Goal: Navigation & Orientation: Find specific page/section

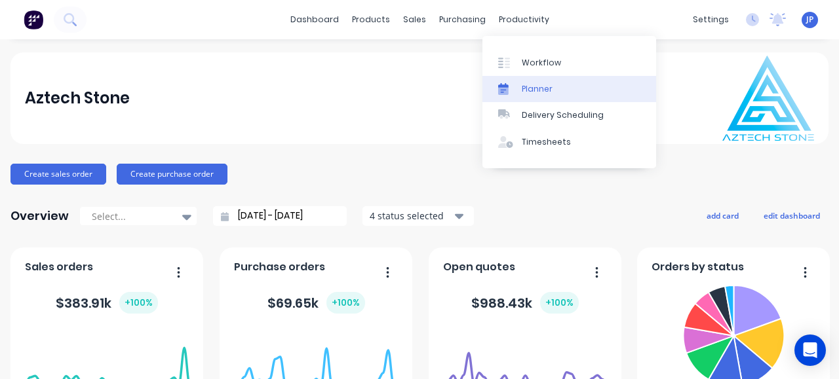
click at [535, 89] on div "Planner" at bounding box center [537, 89] width 31 height 12
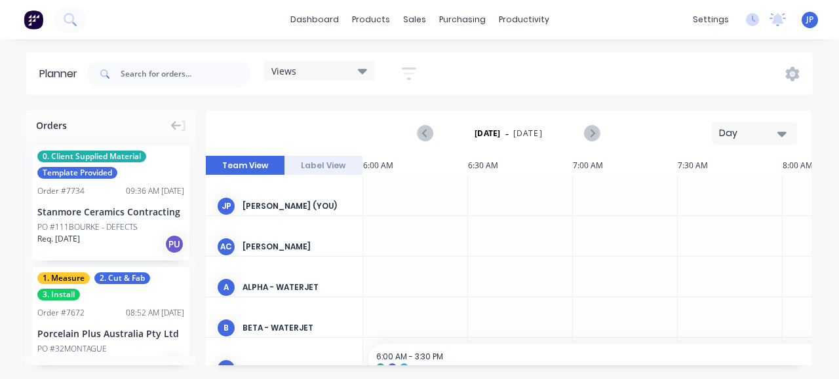
scroll to position [0, 839]
click at [363, 70] on icon at bounding box center [362, 71] width 9 height 5
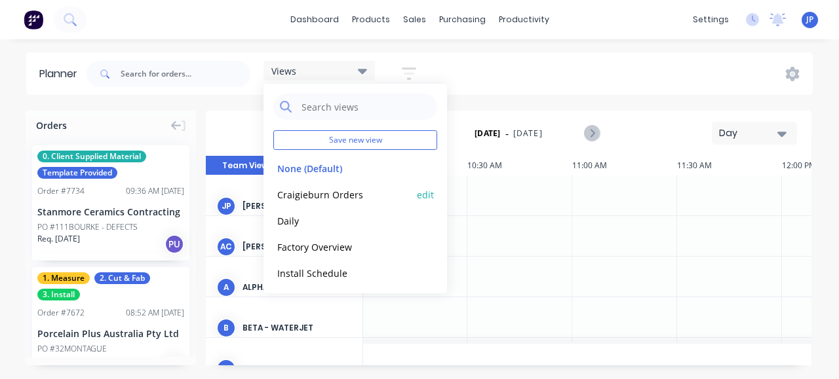
click at [326, 191] on button "Craigieburn Orders" at bounding box center [343, 194] width 140 height 15
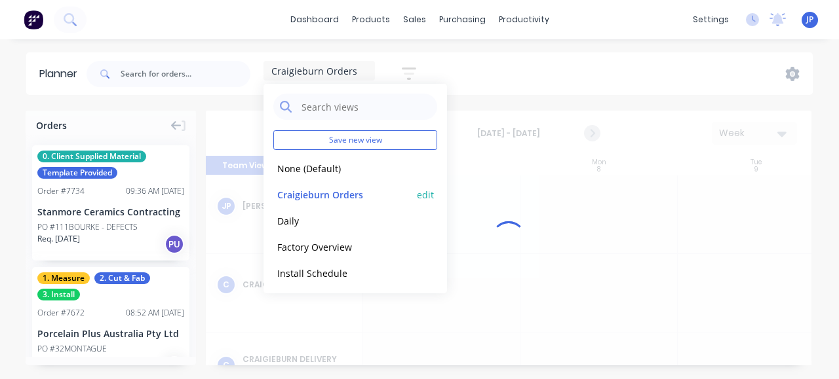
scroll to position [0, 1]
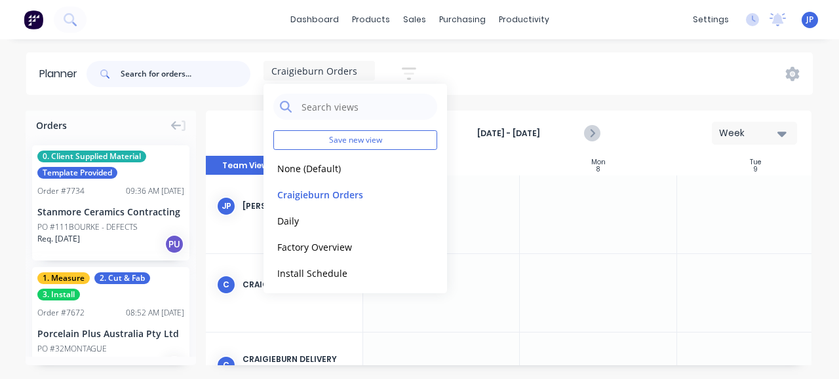
click at [227, 77] on input "text" at bounding box center [186, 74] width 130 height 26
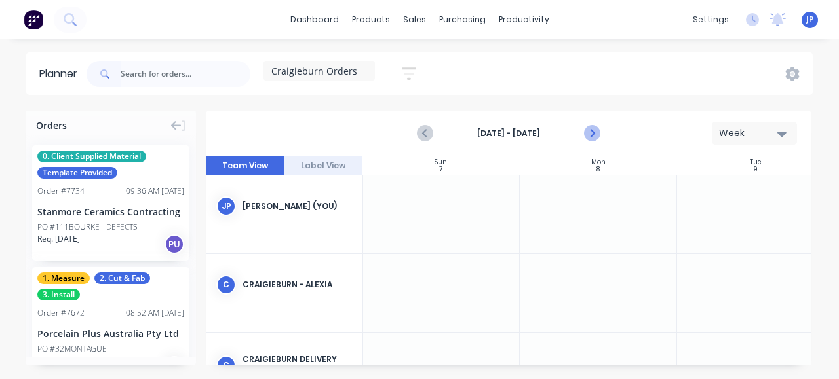
click at [588, 132] on icon "Next page" at bounding box center [591, 134] width 16 height 16
click at [425, 130] on icon "Previous page" at bounding box center [425, 134] width 16 height 16
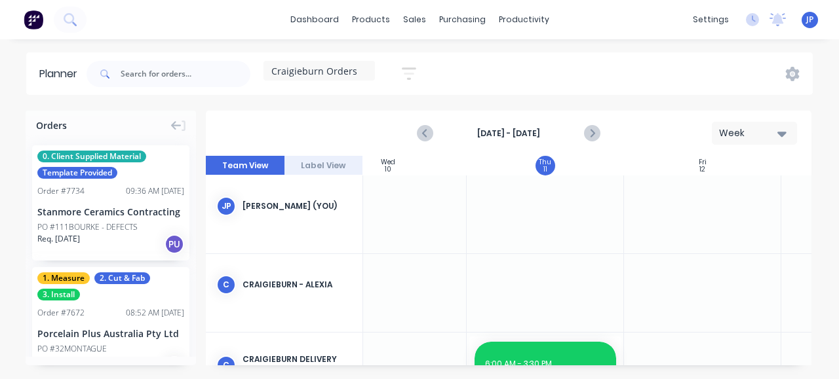
click at [272, 204] on div "[PERSON_NAME] (You)" at bounding box center [296, 207] width 109 height 12
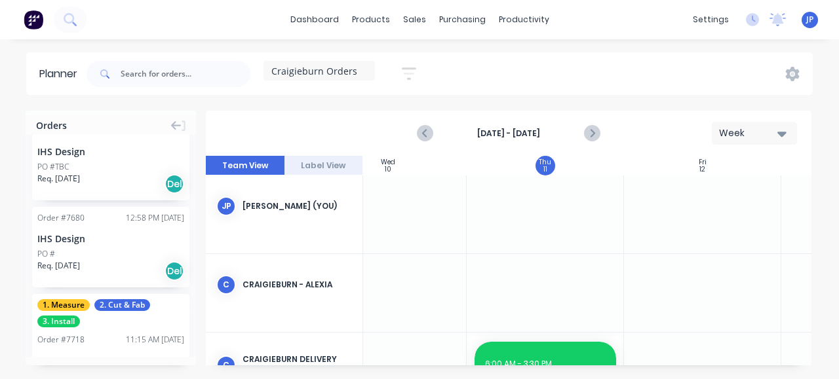
scroll to position [721, 0]
